Goal: Find specific page/section: Find specific page/section

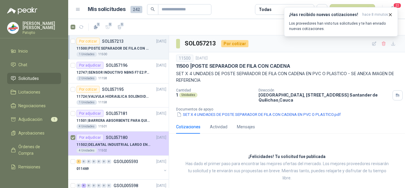
click at [128, 51] on div "11500 | POSTE SEPARADOR DE FILA CON CADENA" at bounding box center [121, 48] width 90 height 7
click at [121, 70] on p "12747 | SENSOR INDUCTIVO NBN5 F7 E2 [PERSON_NAME] II" at bounding box center [113, 73] width 74 height 6
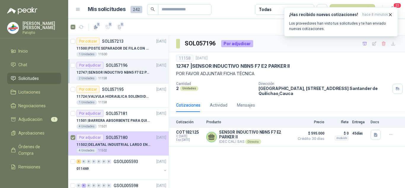
click at [126, 49] on p "11500 | POSTE SEPARADOR DE FILA CON CADENA" at bounding box center [113, 49] width 74 height 6
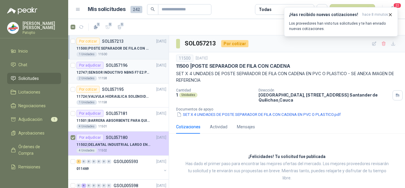
click at [127, 74] on p "12747 | SENSOR INDUCTIVO NBN5 F7 E2 [PERSON_NAME] II" at bounding box center [113, 73] width 74 height 6
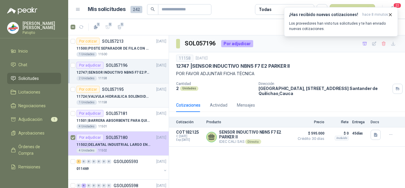
click at [128, 100] on div "1 Unidades 11158" at bounding box center [121, 102] width 90 height 5
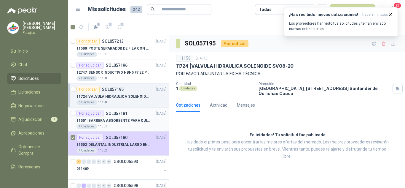
click at [129, 116] on div "Por adjudicar SOL057181 [DATE]" at bounding box center [121, 113] width 90 height 7
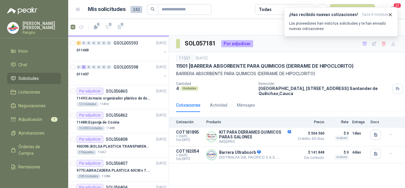
scroll to position [119, 0]
click at [141, 100] on p "11493 | Armario organizador plástico de dos puertas de acuerdo a la imagen adju…" at bounding box center [113, 98] width 74 height 6
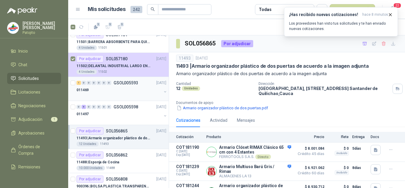
scroll to position [89, 0]
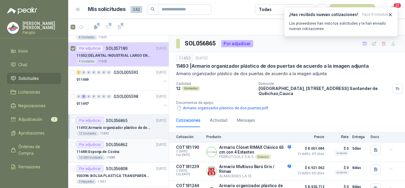
click at [107, 151] on p "11488 | Esponja de Cocina" at bounding box center [97, 152] width 43 height 6
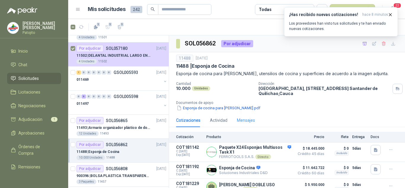
scroll to position [41, 0]
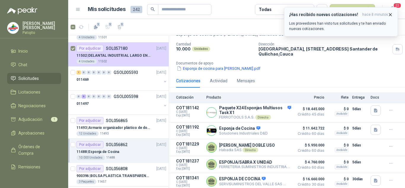
click at [389, 15] on icon "button" at bounding box center [390, 14] width 5 height 5
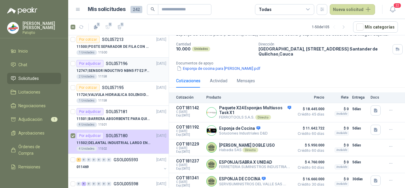
scroll to position [0, 0]
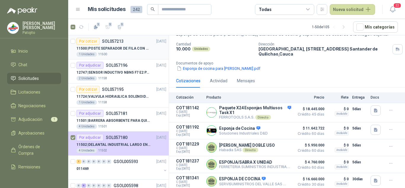
click at [109, 54] on div "1 Unidades 11500" at bounding box center [121, 54] width 90 height 5
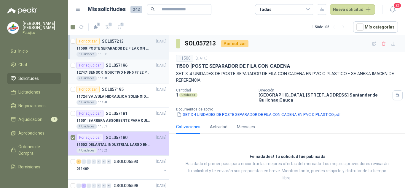
click at [127, 77] on div "2 Unidades 11158" at bounding box center [121, 78] width 90 height 5
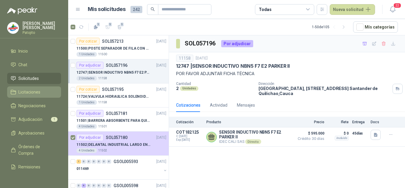
click at [33, 92] on span "Licitaciones" at bounding box center [29, 92] width 22 height 7
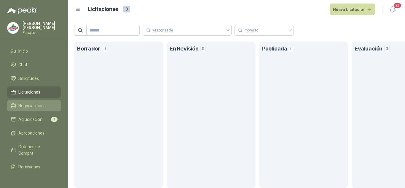
click at [38, 103] on span "Negociaciones" at bounding box center [31, 105] width 27 height 7
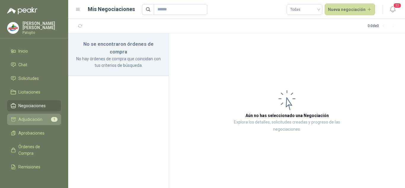
click at [37, 117] on span "Adjudicación" at bounding box center [30, 119] width 24 height 7
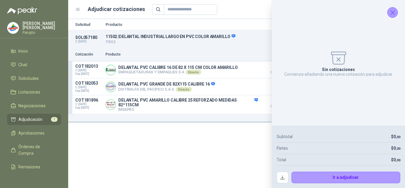
click at [395, 9] on icon "Cerrar" at bounding box center [392, 12] width 7 height 7
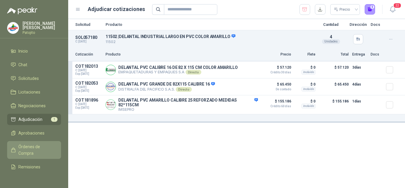
click at [36, 142] on link "Órdenes de Compra" at bounding box center [34, 150] width 54 height 18
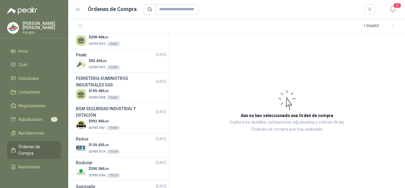
scroll to position [207, 0]
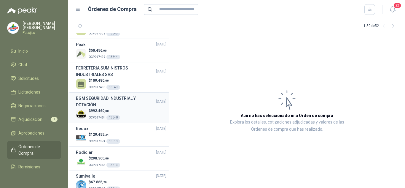
click at [128, 117] on div "$ 992.460 ,00 OCP007461 13640" at bounding box center [121, 114] width 90 height 12
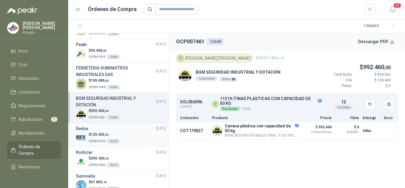
click at [125, 142] on div "$ 129.455 ,34 OCP007374 13618" at bounding box center [121, 138] width 90 height 12
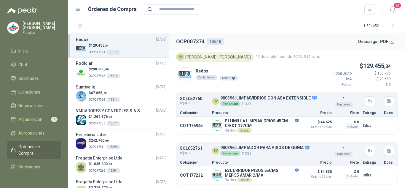
scroll to position [326, 0]
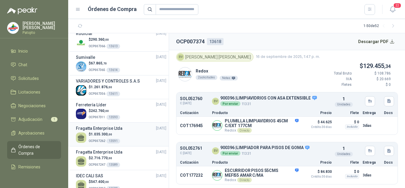
click at [135, 140] on div "$ 1.035.300 ,00 OCP007262 13591" at bounding box center [121, 137] width 90 height 12
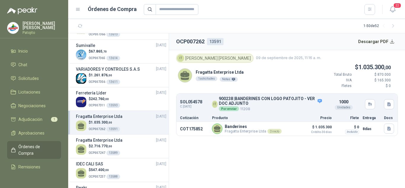
scroll to position [385, 0]
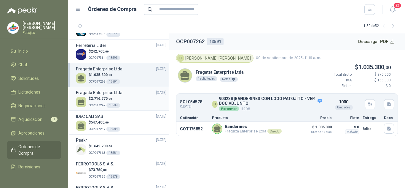
click at [124, 108] on div "$ 2.716.770 ,00 OCP007247 13589" at bounding box center [121, 102] width 90 height 12
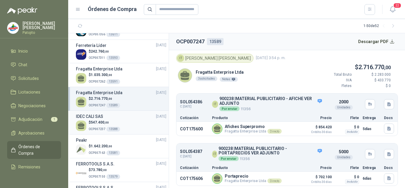
click at [137, 129] on div "$ 547.400 ,00 OCP007237 13588" at bounding box center [121, 125] width 90 height 12
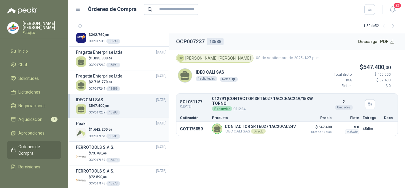
scroll to position [415, 0]
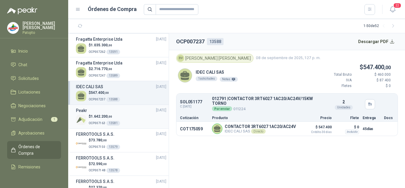
click at [131, 124] on div "$ 1.642.200 ,00 OCP007163 13581" at bounding box center [121, 119] width 90 height 12
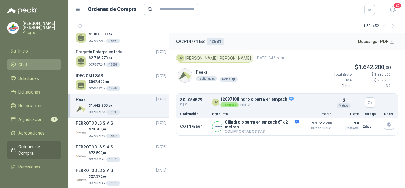
scroll to position [356, 0]
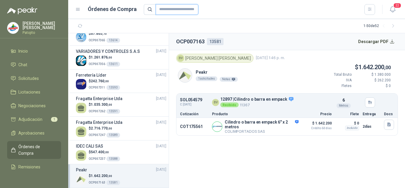
click at [163, 12] on input "text" at bounding box center [177, 9] width 43 height 11
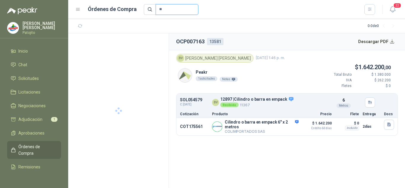
type input "*"
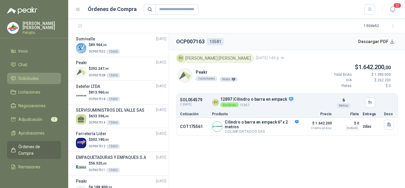
click at [36, 76] on span "Solicitudes" at bounding box center [28, 78] width 20 height 7
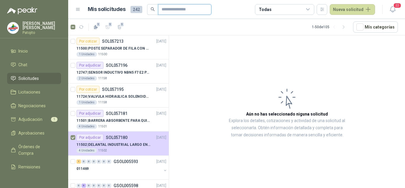
click at [172, 7] on input "text" at bounding box center [181, 9] width 41 height 10
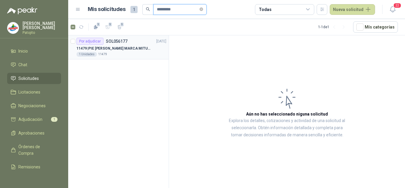
type input "*********"
click at [105, 55] on div "1 Unidades 11479" at bounding box center [121, 54] width 90 height 5
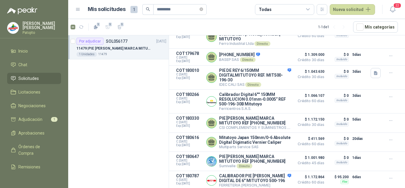
scroll to position [209, 0]
click at [127, 52] on div "1 Unidades 11479" at bounding box center [121, 54] width 90 height 5
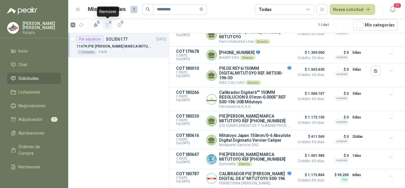
click at [109, 24] on span "1" at bounding box center [110, 22] width 4 height 5
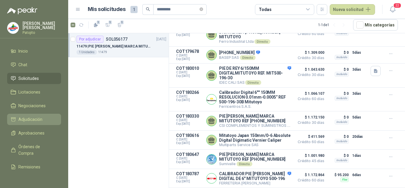
click at [34, 115] on link "Adjudicación" at bounding box center [34, 118] width 54 height 11
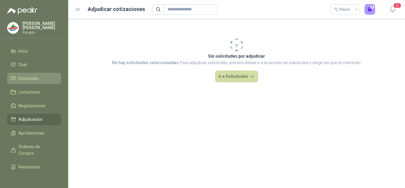
click at [25, 75] on span "Solicitudes" at bounding box center [28, 78] width 20 height 7
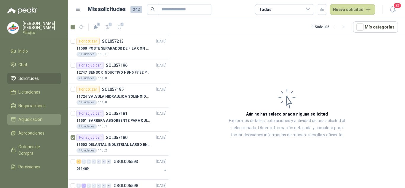
click at [36, 119] on span "Adjudicación" at bounding box center [30, 119] width 24 height 7
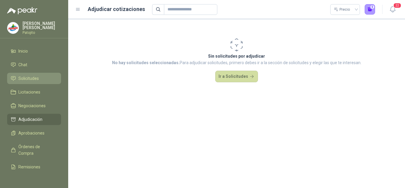
click at [24, 76] on span "Solicitudes" at bounding box center [28, 78] width 20 height 7
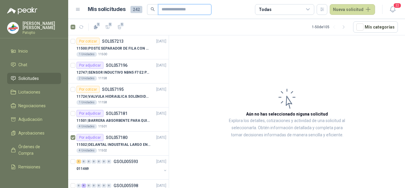
click at [174, 4] on input "text" at bounding box center [181, 9] width 41 height 10
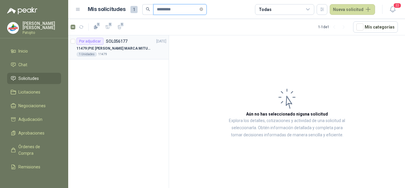
type input "*********"
click at [135, 46] on p "11479 | PIE [PERSON_NAME] MARCA MITUTOYO REF [PHONE_NUMBER]" at bounding box center [113, 49] width 74 height 6
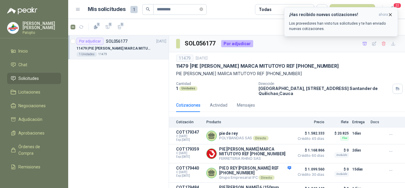
click at [389, 12] on icon "button" at bounding box center [390, 14] width 5 height 5
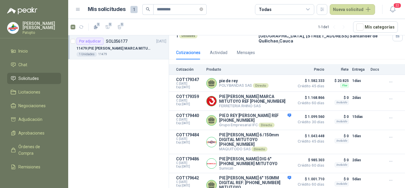
scroll to position [178, 0]
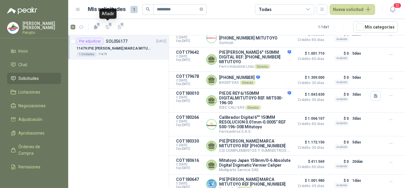
drag, startPoint x: 109, startPoint y: 28, endPoint x: 71, endPoint y: 97, distance: 78.6
click at [108, 94] on section "1 1 1 1 - 1 de 1 Mís categorías Por adjudicar SOL056177 [DATE] 11479 | PIE [PER…" at bounding box center [236, 103] width 337 height 169
click at [41, 104] on span "Negociaciones" at bounding box center [31, 105] width 27 height 7
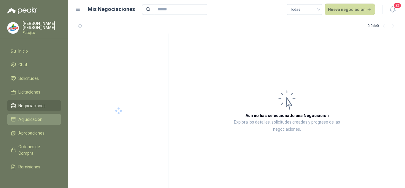
click at [30, 116] on span "Adjudicación" at bounding box center [30, 119] width 24 height 7
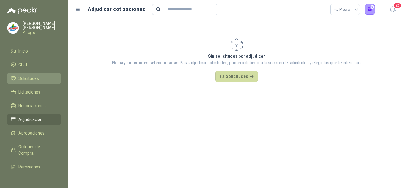
click at [34, 77] on span "Solicitudes" at bounding box center [28, 78] width 20 height 7
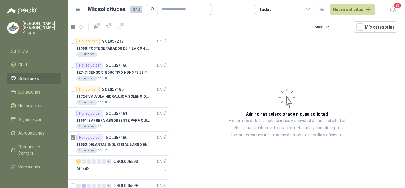
click at [169, 9] on input "text" at bounding box center [181, 9] width 41 height 10
click at [177, 5] on input "text" at bounding box center [181, 9] width 41 height 10
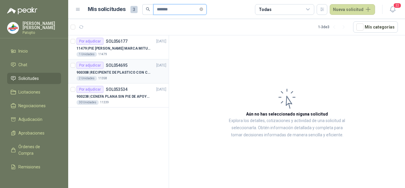
type input "******"
click at [140, 73] on p "900308 | RECIPIENTE DE PLASTICO CON CAPACIDAD DE 1.8 LT PARA LA EXTRACCIÓN MANU…" at bounding box center [113, 73] width 74 height 6
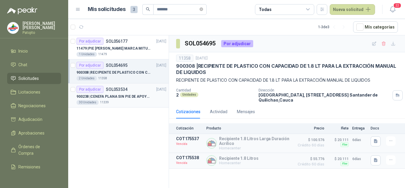
click at [132, 92] on div "Por adjudicar SOL053534 [DATE]" at bounding box center [121, 89] width 90 height 7
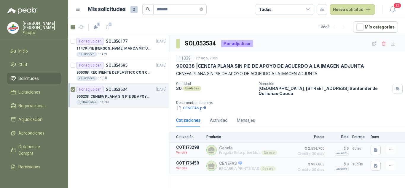
click at [146, 91] on div "Por adjudicar SOL053534 [DATE]" at bounding box center [121, 89] width 90 height 7
click at [385, 46] on icon "button" at bounding box center [383, 43] width 5 height 5
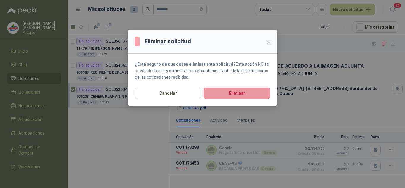
click at [254, 91] on button "Eliminar" at bounding box center [237, 92] width 66 height 11
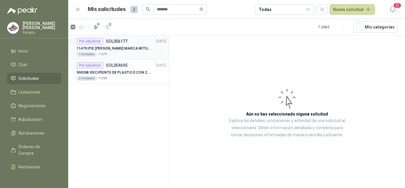
click at [139, 53] on div "1 Unidades 11479" at bounding box center [121, 54] width 90 height 5
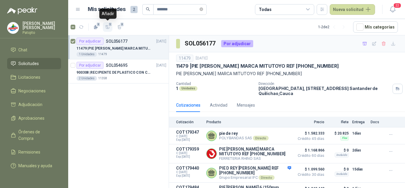
click at [107, 28] on icon "button" at bounding box center [107, 27] width 5 height 5
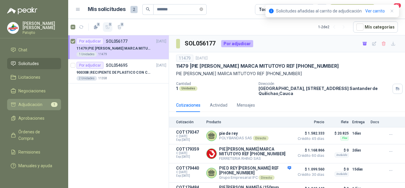
click at [36, 101] on span "Adjudicación" at bounding box center [30, 104] width 24 height 7
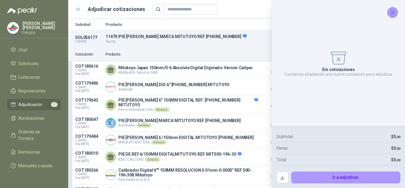
click at [392, 11] on icon "Cerrar" at bounding box center [392, 12] width 7 height 7
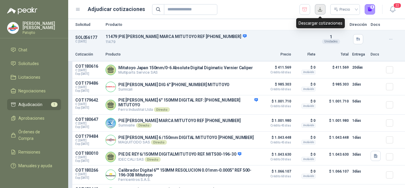
click at [317, 9] on button "button" at bounding box center [320, 9] width 11 height 11
